Goal: Communication & Community: Ask a question

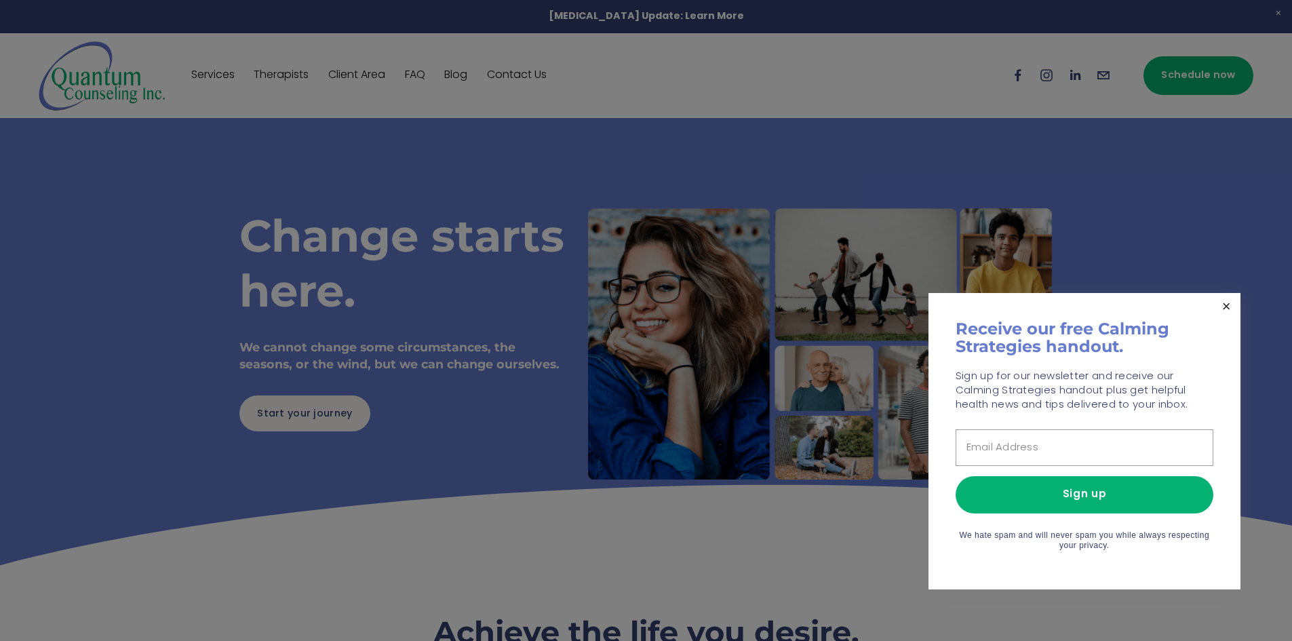
click at [1222, 295] on link "Close" at bounding box center [1227, 307] width 24 height 24
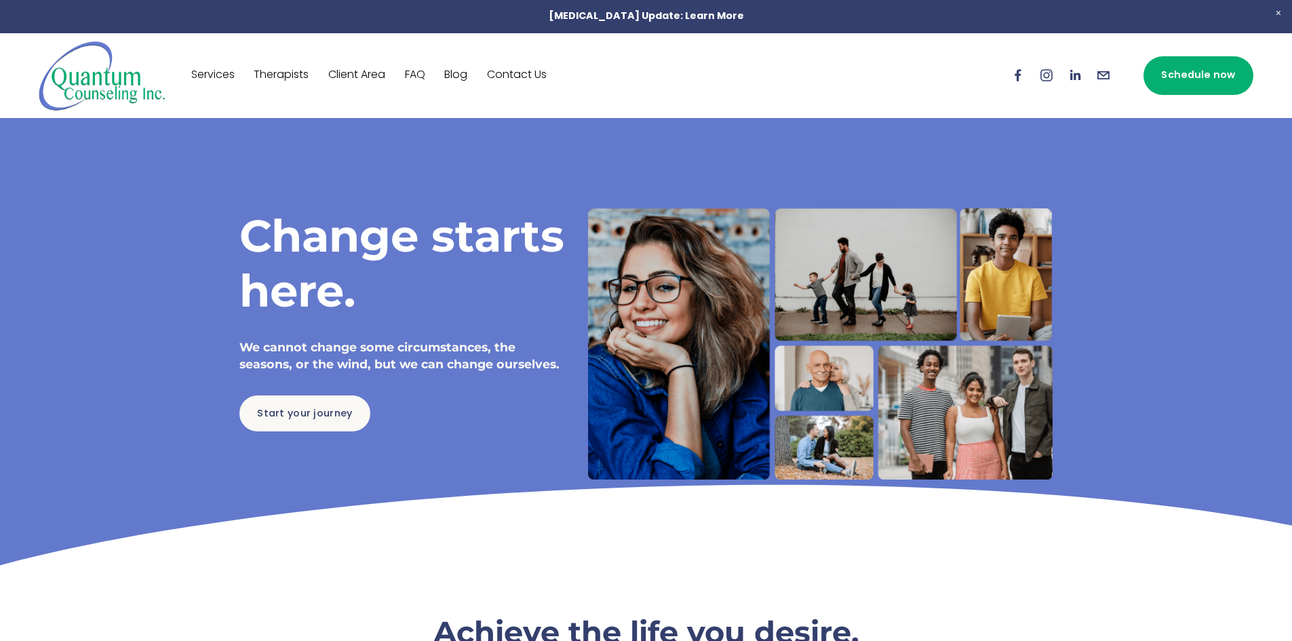
click at [527, 80] on link "Contact Us" at bounding box center [517, 75] width 60 height 22
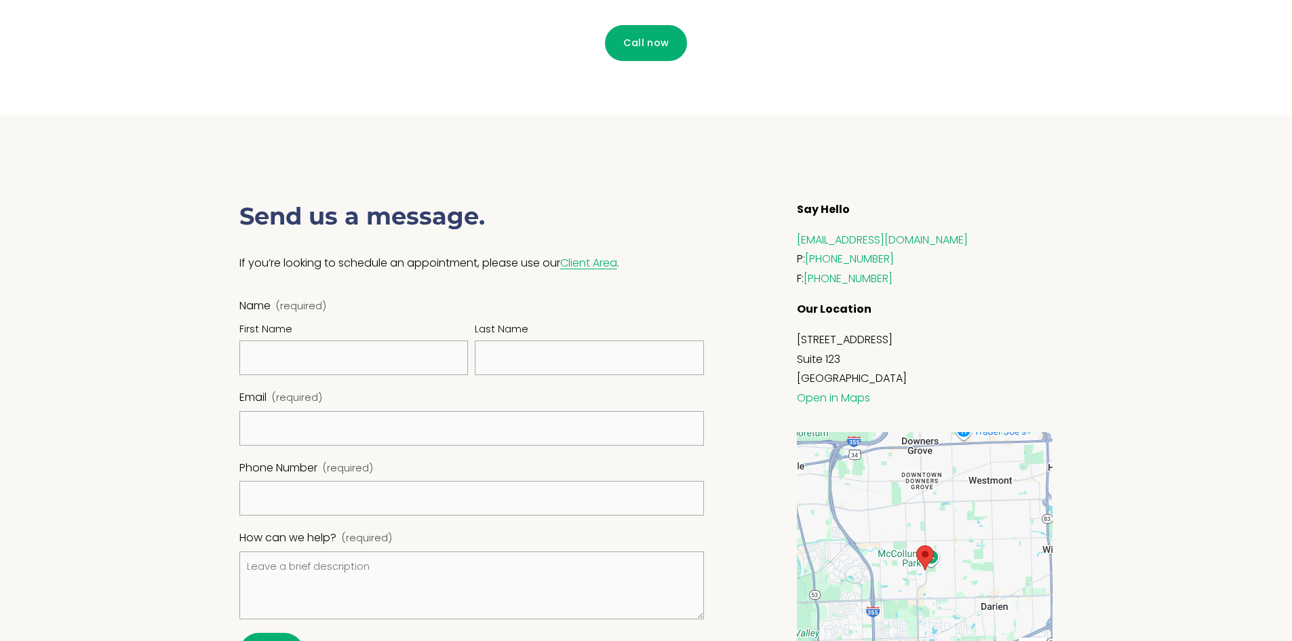
scroll to position [746, 0]
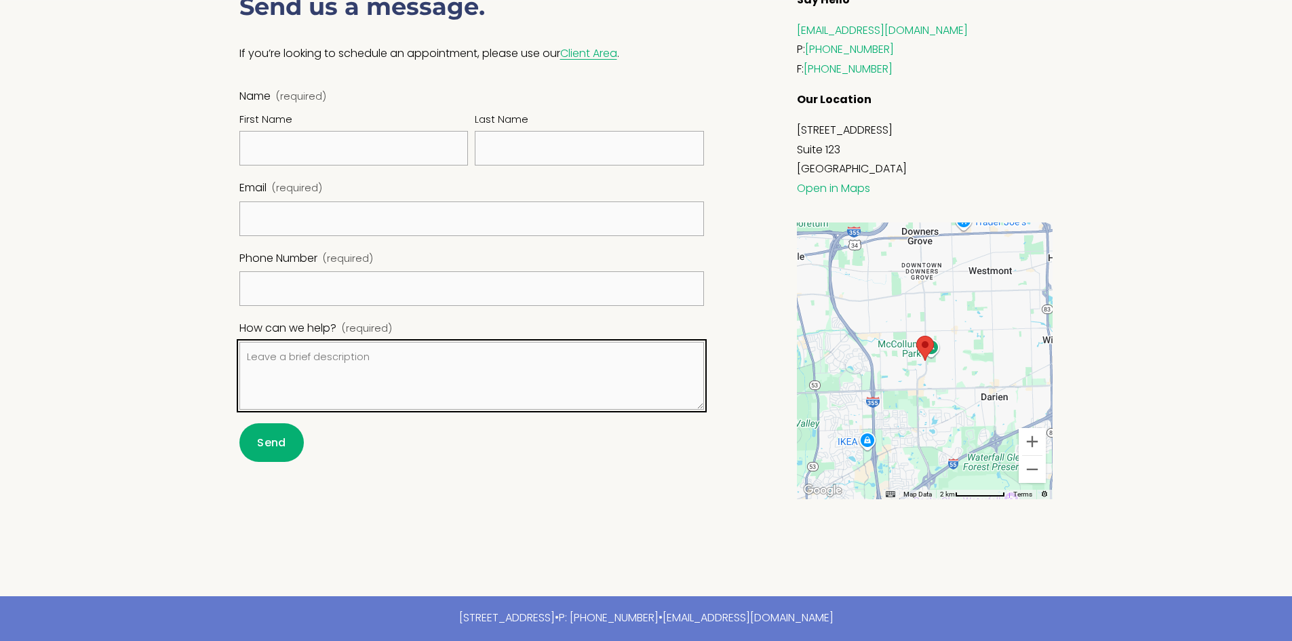
paste textarea "Hi, I wanted to reach out and introduce [PERSON_NAME], a virtual assistant agen…"
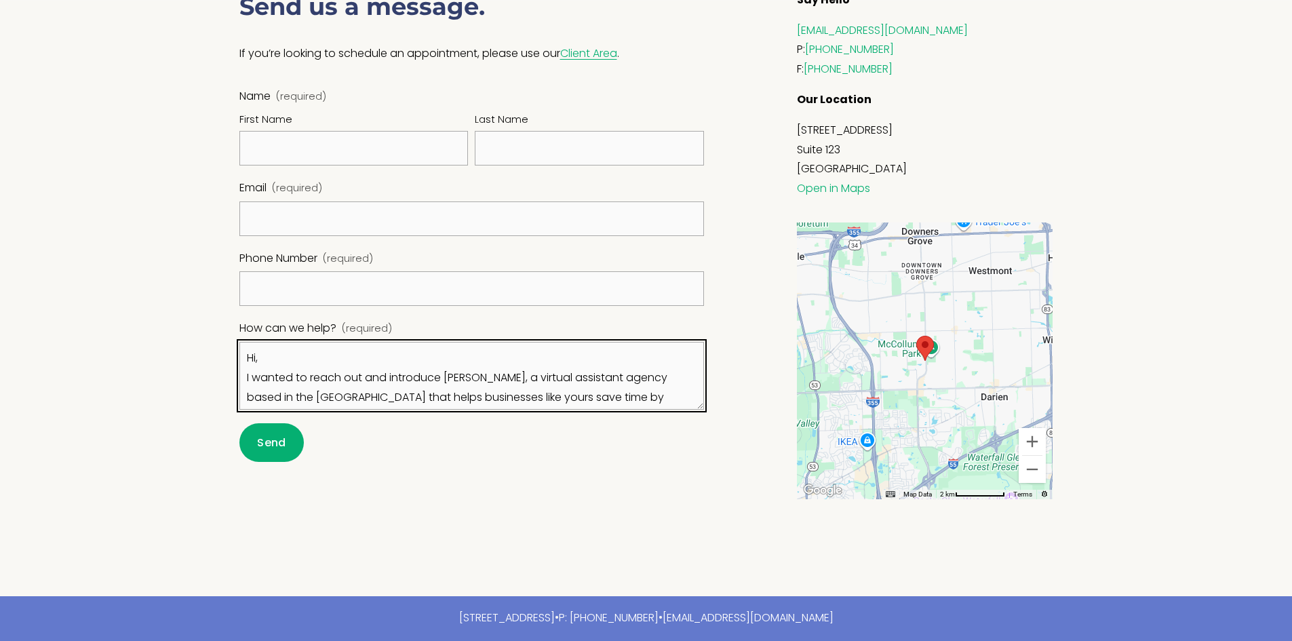
scroll to position [213, 0]
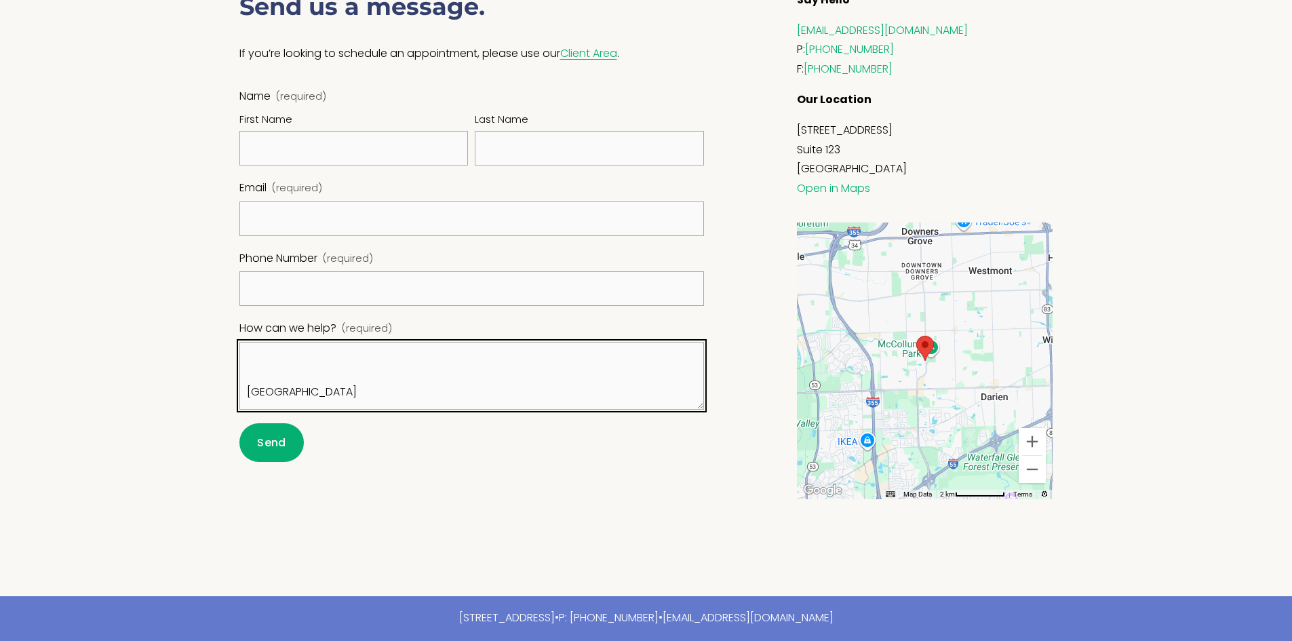
type textarea "Hi, I wanted to reach out and introduce [PERSON_NAME], a virtual assistant agen…"
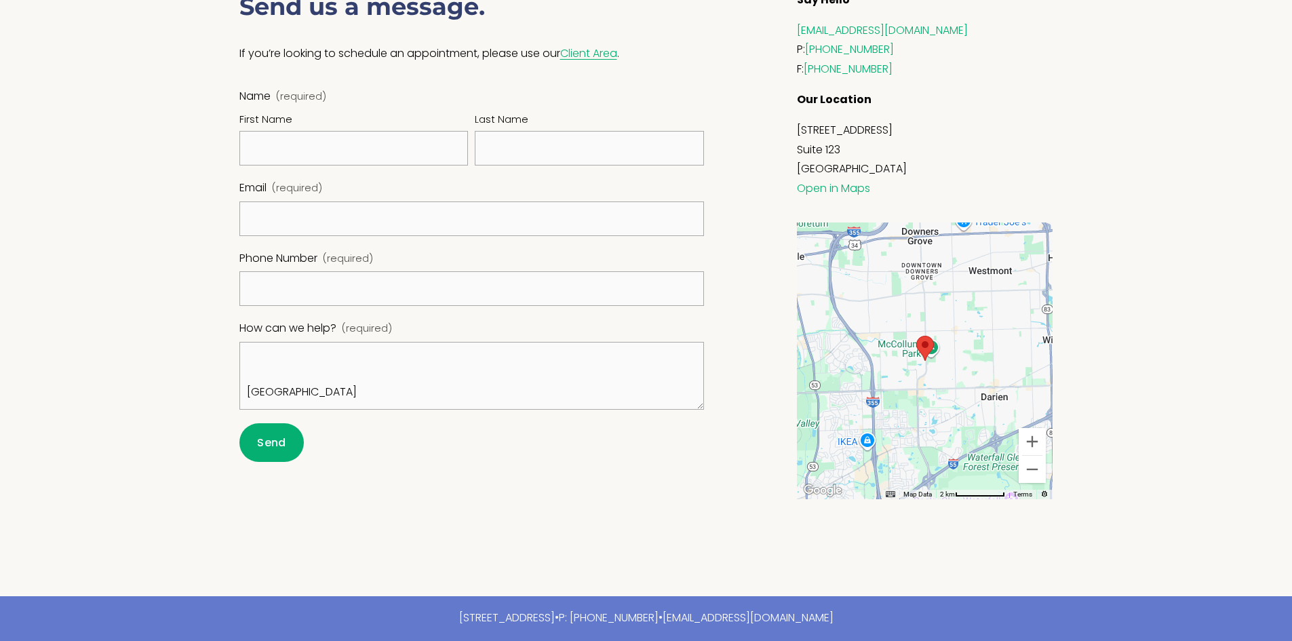
click at [388, 121] on div "First Name" at bounding box center [353, 121] width 229 height 19
click at [388, 131] on input "First Name" at bounding box center [353, 148] width 229 height 35
click at [381, 132] on input "First Name" at bounding box center [353, 148] width 229 height 35
type input "[PERSON_NAME]"
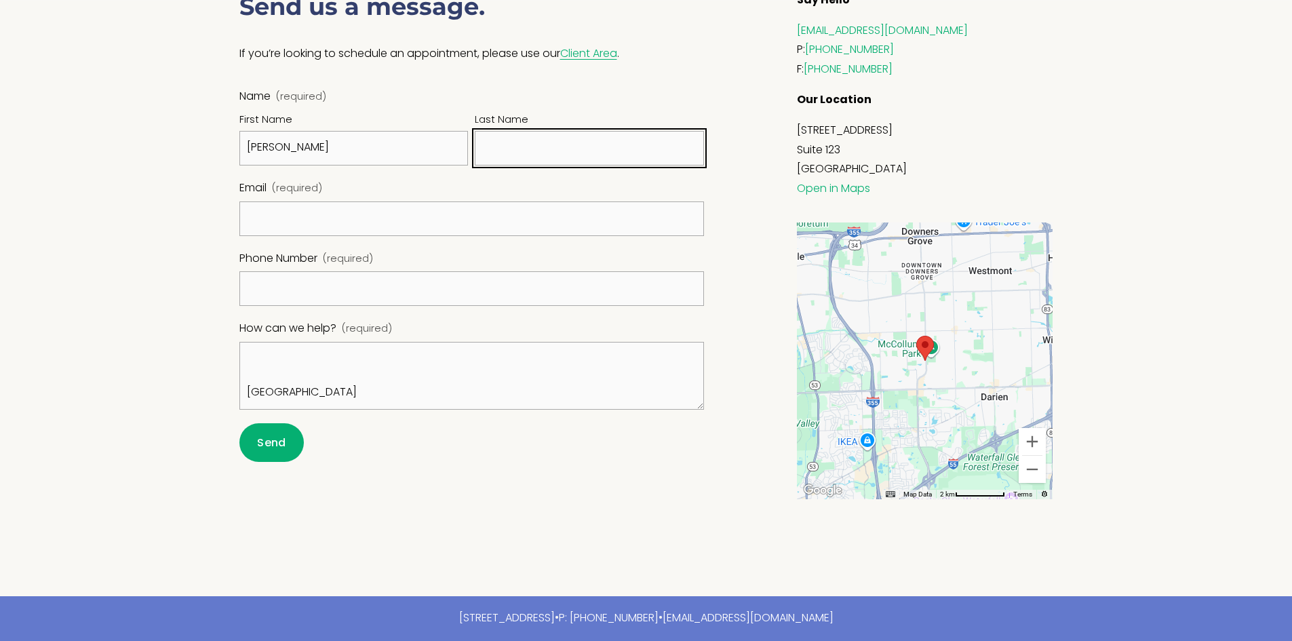
type input "OmniVA"
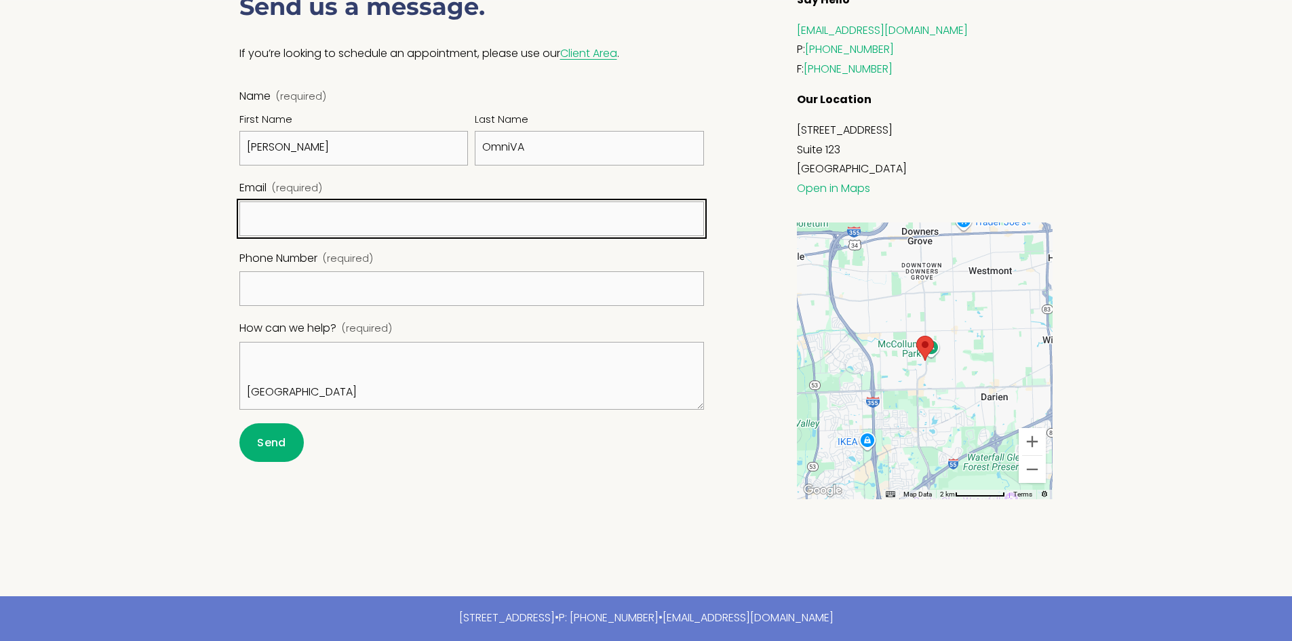
type input "[EMAIL_ADDRESS][DOMAIN_NAME]"
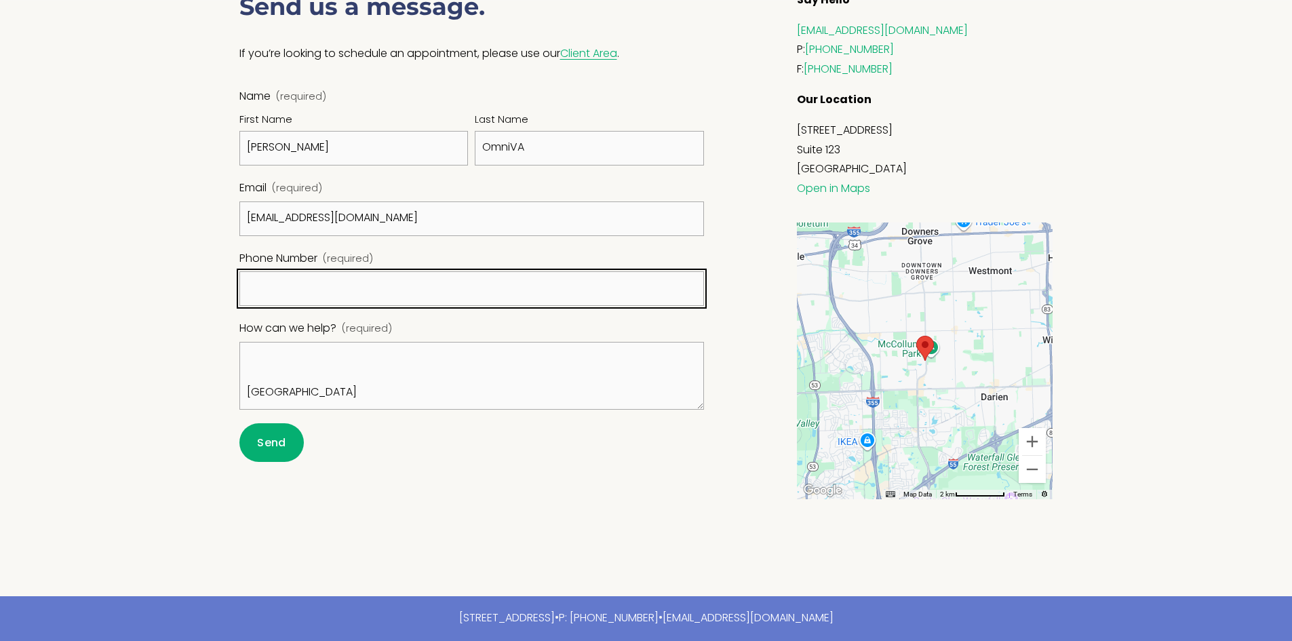
type input "[PHONE_NUMBER]"
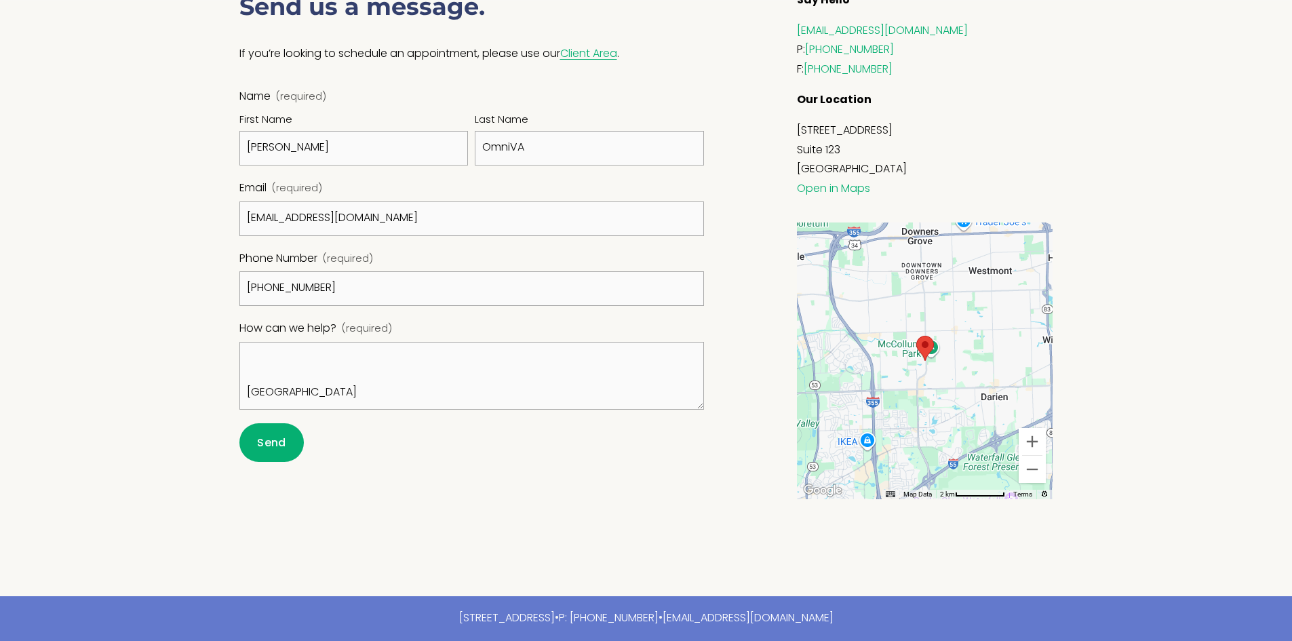
click at [253, 455] on button "Send Send" at bounding box center [271, 442] width 65 height 39
